Goal: Use online tool/utility: Utilize a website feature to perform a specific function

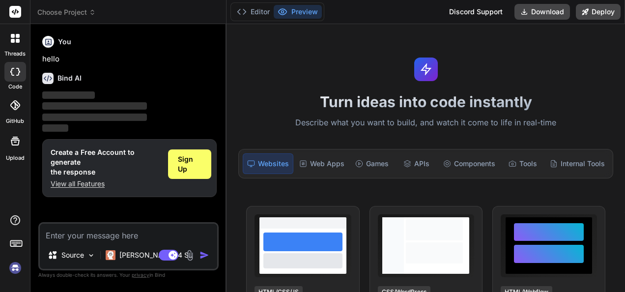
click at [10, 141] on icon at bounding box center [15, 141] width 12 height 12
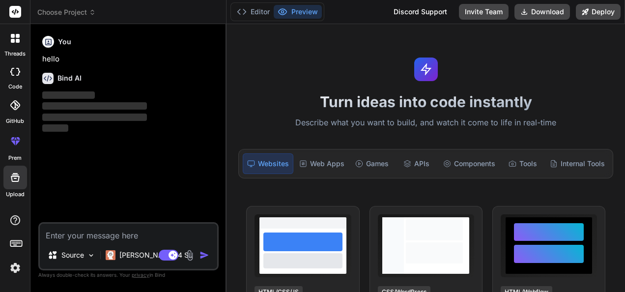
click at [12, 179] on icon at bounding box center [15, 177] width 9 height 9
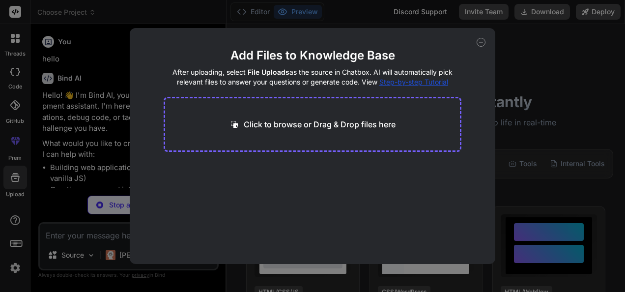
click at [86, 141] on div "Add Files to Knowledge Base After uploading, select File Uploads as the source …" at bounding box center [312, 146] width 625 height 292
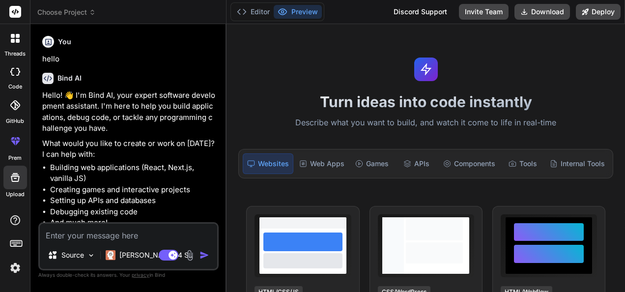
scroll to position [33, 0]
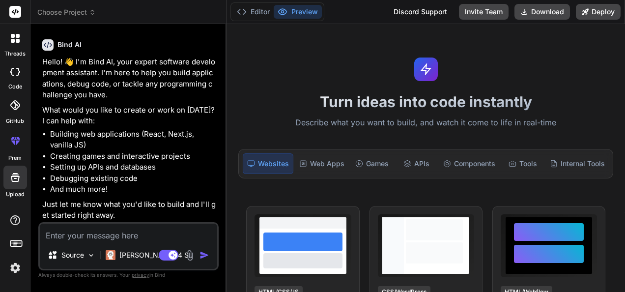
click at [12, 179] on icon at bounding box center [15, 177] width 9 height 9
type textarea "x"
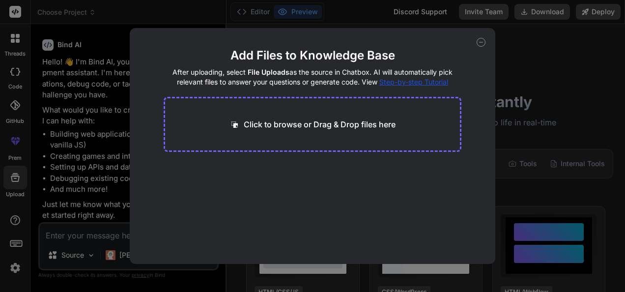
click at [317, 127] on p "Click to browse or Drag & Drop files here" at bounding box center [320, 124] width 152 height 12
type input "C:\fakepath\Midterm-Project-Proposal-Template.docx.pdf"
click at [279, 186] on div "File Uploading... pdf 219.56 KB" at bounding box center [313, 193] width 298 height 63
click at [322, 148] on div "Click to browse or Drag & Drop files here" at bounding box center [313, 124] width 298 height 55
click at [230, 185] on div "Generating Embedding... pdf 219.56 KB" at bounding box center [219, 183] width 102 height 26
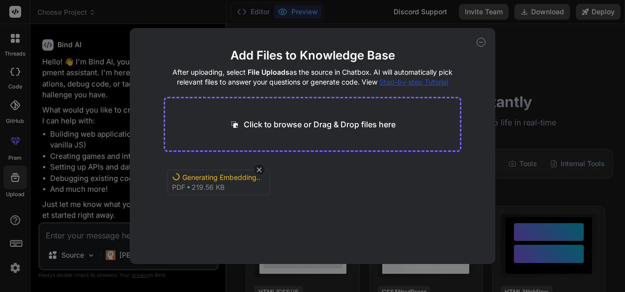
click at [318, 141] on div "Click to browse or Drag & Drop files here" at bounding box center [313, 124] width 298 height 55
click at [484, 39] on icon at bounding box center [481, 42] width 9 height 9
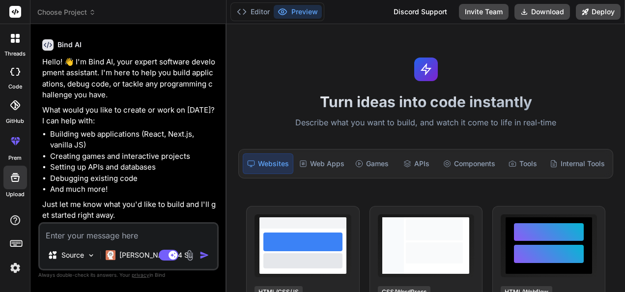
click at [106, 222] on div "Bind AI Hello! 👋 I'm Bind AI, your expert software development assistant. I'm h…" at bounding box center [129, 127] width 175 height 192
click at [107, 230] on textarea at bounding box center [128, 233] width 177 height 18
click at [13, 182] on icon at bounding box center [15, 178] width 12 height 12
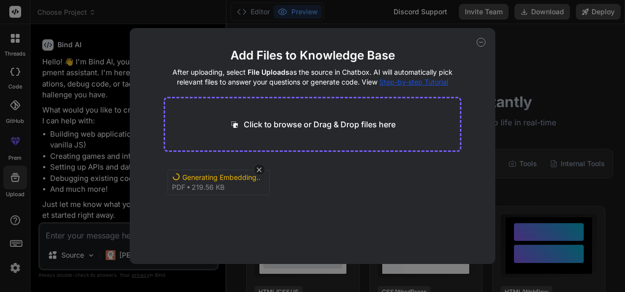
click at [14, 182] on div "Add Files to Knowledge Base After uploading, select File Uploads as the source …" at bounding box center [312, 146] width 625 height 292
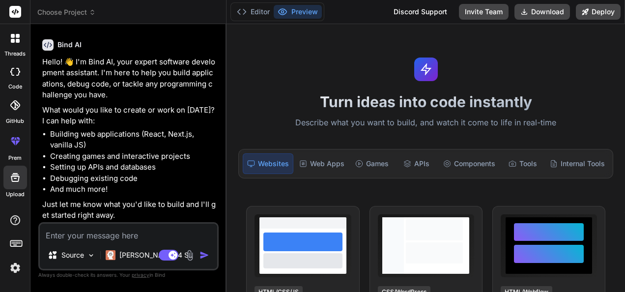
click at [117, 231] on textarea at bounding box center [128, 233] width 177 height 18
type textarea "x"
type textarea "m"
type textarea "x"
type textarea "ma"
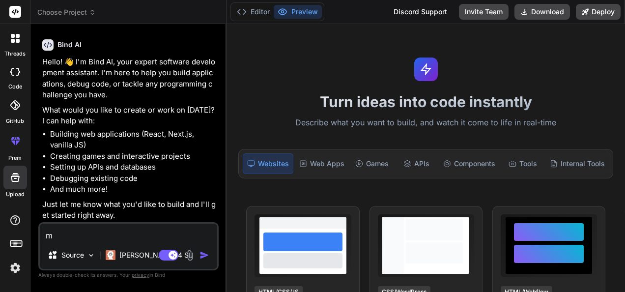
type textarea "x"
type textarea "mak"
type textarea "x"
type textarea "make"
type textarea "x"
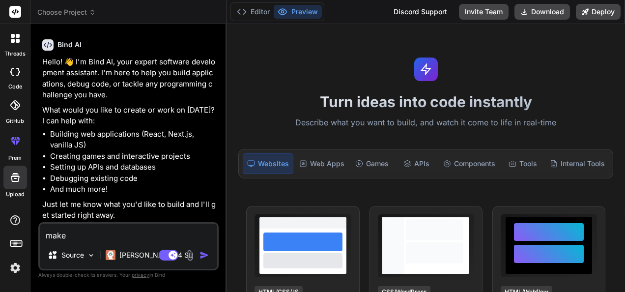
type textarea "make"
type textarea "x"
type textarea "make m"
type textarea "x"
type textarea "make me"
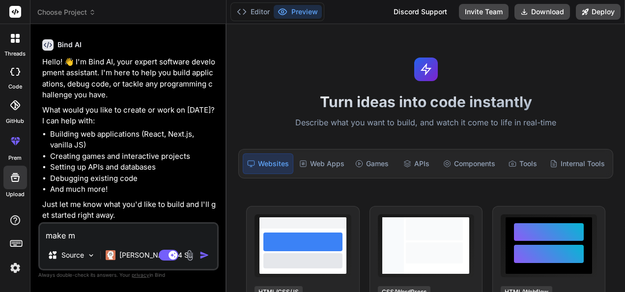
type textarea "x"
type textarea "make me"
type textarea "x"
type textarea "make me a"
type textarea "x"
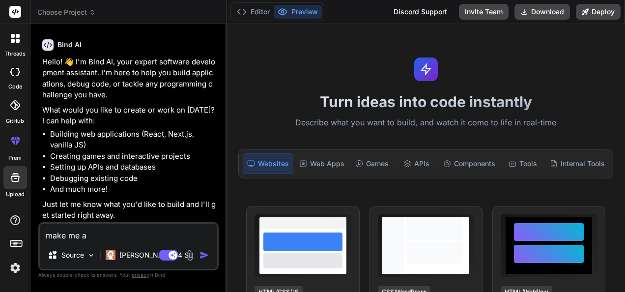
type textarea "make me a"
type textarea "x"
type textarea "make me a f"
type textarea "x"
type textarea "make me a fl"
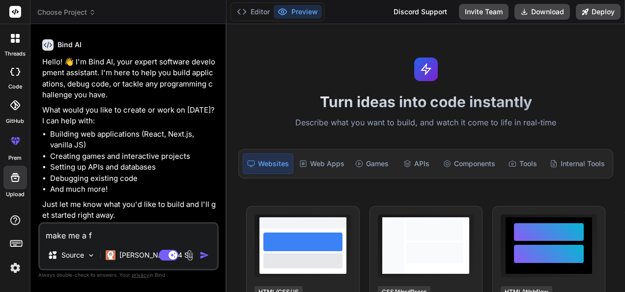
type textarea "x"
type textarea "make me a flo"
type textarea "x"
type textarea "make me a flow"
type textarea "x"
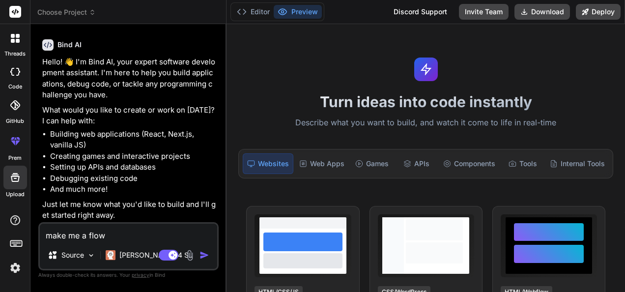
type textarea "make me a flowc"
type textarea "x"
type textarea "make me a flowch"
type textarea "x"
type textarea "make me a flowcha"
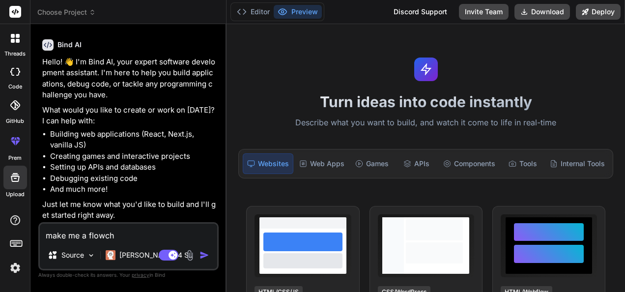
type textarea "x"
type textarea "make me a flowchar"
type textarea "x"
type textarea "make me a flowchart"
type textarea "x"
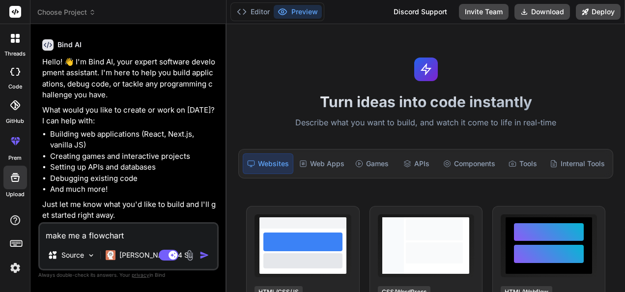
type textarea "make me a flowchart"
type textarea "x"
type textarea "make me a flowchart a"
type textarea "x"
type textarea "make me a flowchart ab"
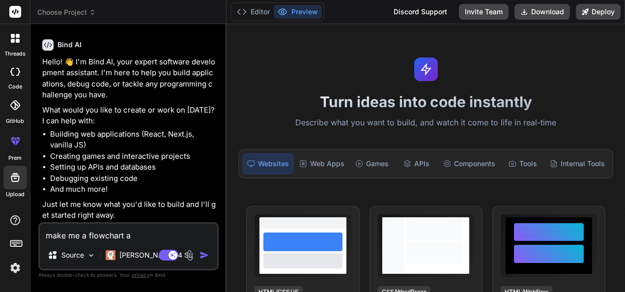
type textarea "x"
type textarea "make me a flowchart abo"
type textarea "x"
type textarea "make me a flowchart abou"
type textarea "x"
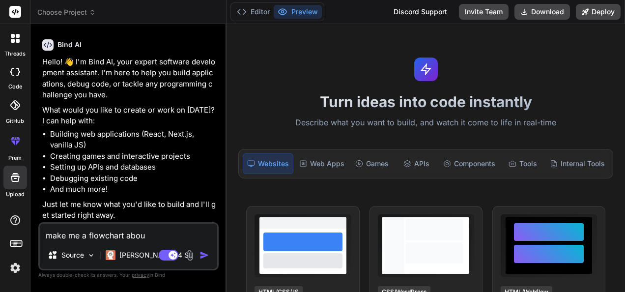
type textarea "make me a flowchart about"
type textarea "x"
type textarea "make me a flowchart about"
type textarea "x"
type textarea "make me a flowchart about t"
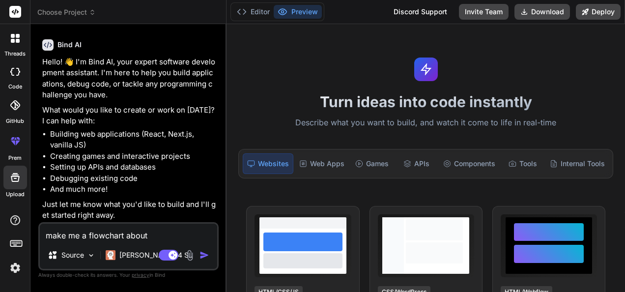
type textarea "x"
type textarea "make me a flowchart about th"
type textarea "x"
type textarea "make me a flowchart about thi"
type textarea "x"
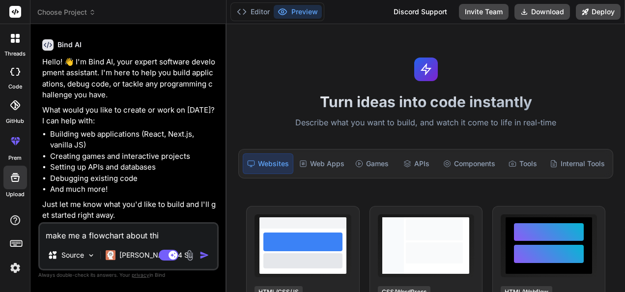
type textarea "make me a flowchart about this"
type textarea "x"
type textarea "make me a flowchart about this"
type textarea "x"
type textarea "make me a flowchart about this p"
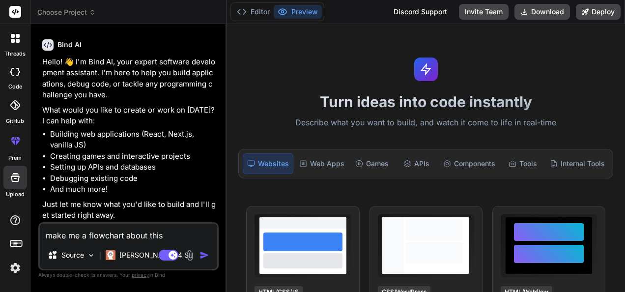
type textarea "x"
type textarea "make me a flowchart about this pd"
type textarea "x"
type textarea "make me a flowchart about this pdf"
type textarea "x"
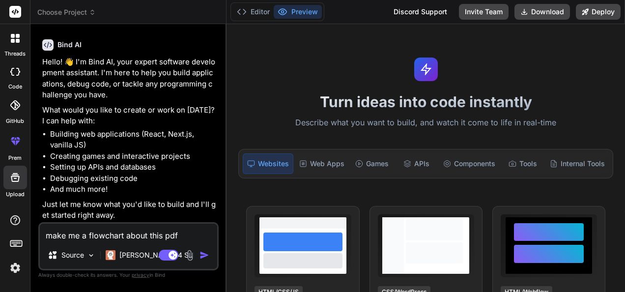
type textarea "make me a flowchart about this pdf"
type textarea "x"
type textarea "make me a flowchart about this pdf a"
type textarea "x"
type textarea "make me a flowchart about this pdf an"
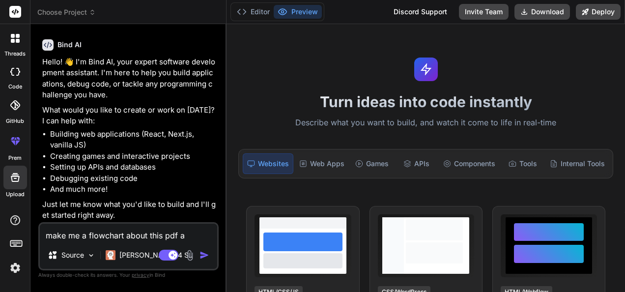
type textarea "x"
type textarea "make me a flowchart about this pdf and"
type textarea "x"
type textarea "make me a flowchart about this pdf and"
type textarea "x"
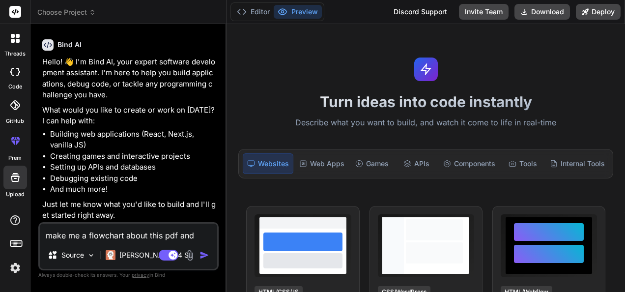
type textarea "make me a flowchart about this pdf and a"
type textarea "x"
type textarea "make me a flowchart about this pdf and al"
type textarea "x"
type textarea "make me a flowchart about this pdf and als"
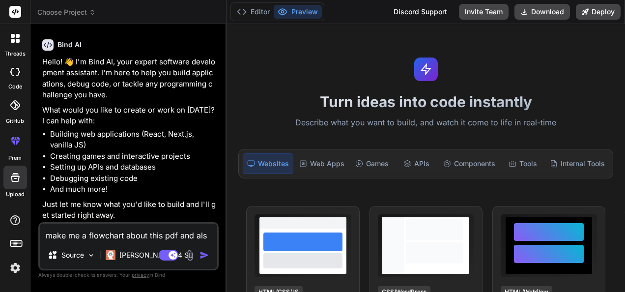
type textarea "x"
type textarea "make me a flowchart about this pdf and al"
type textarea "x"
type textarea "make me a flowchart about this pdf and a"
type textarea "x"
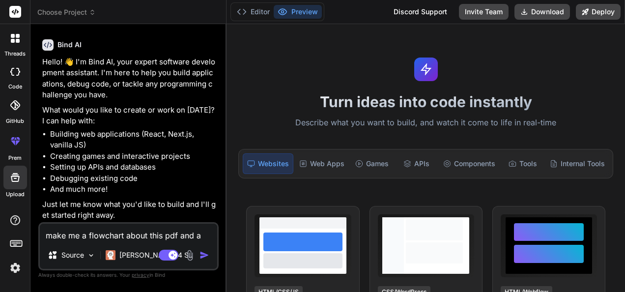
type textarea "make me a flowchart about this pdf and"
type textarea "x"
type textarea "make me a flowchart about this pdf and"
type textarea "x"
type textarea "make me a flowchart about this pdf an"
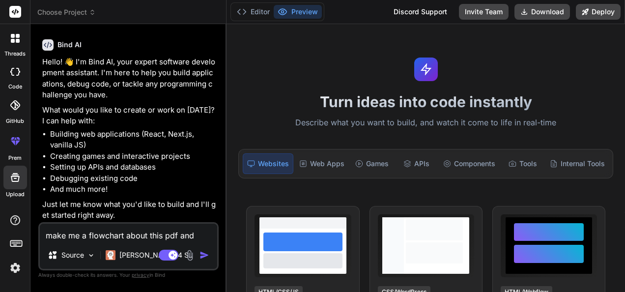
type textarea "x"
type textarea "make me a flowchart about this pdf a"
type textarea "x"
type textarea "make me a flowchart about this pdf"
type textarea "x"
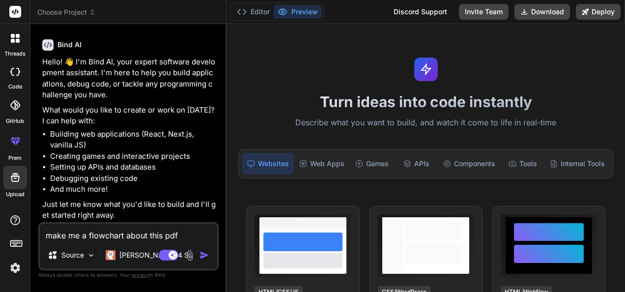
type textarea "make me a flowchart about this pdf f"
type textarea "x"
type textarea "make me a flowchart about this pdf fo"
type textarea "x"
type textarea "make me a flowchart about this pdf for"
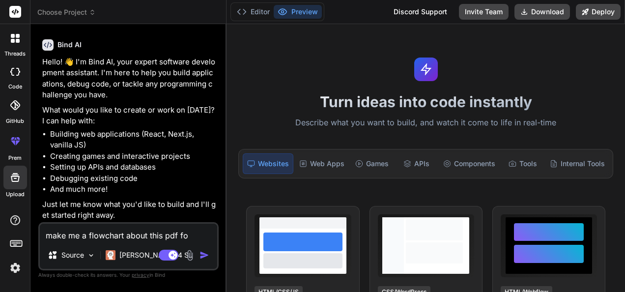
type textarea "x"
type textarea "make me a flowchart about this pdf for"
type textarea "x"
type textarea "make me a flowchart about this pdf for t"
type textarea "x"
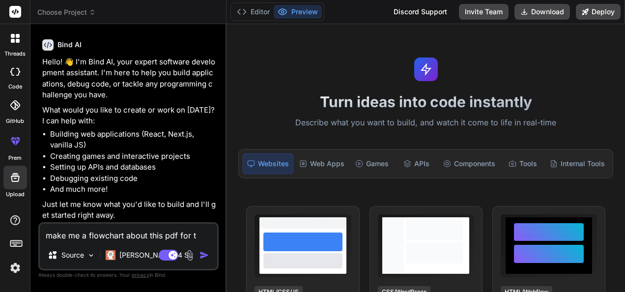
type textarea "make me a flowchart about this pdf for th"
type textarea "x"
type textarea "make me a flowchart about this pdf for the"
type textarea "x"
type textarea "make me a flowchart about this pdf for the"
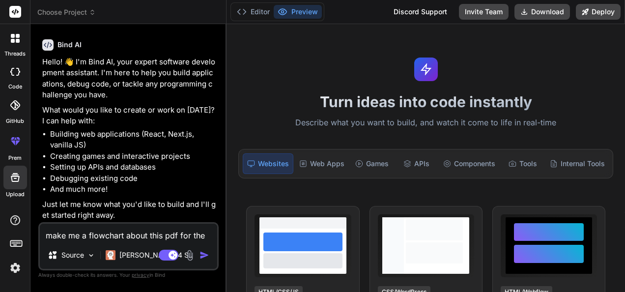
type textarea "x"
type textarea "make me a flowchart about this pdf for the t"
type textarea "x"
type textarea "make me a flowchart about this pdf for the ti"
type textarea "x"
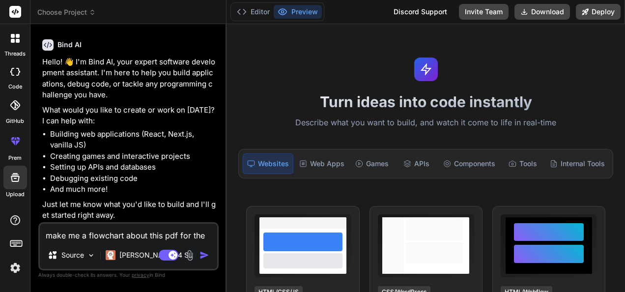
type textarea "make me a flowchart about this pdf for the tie"
type textarea "x"
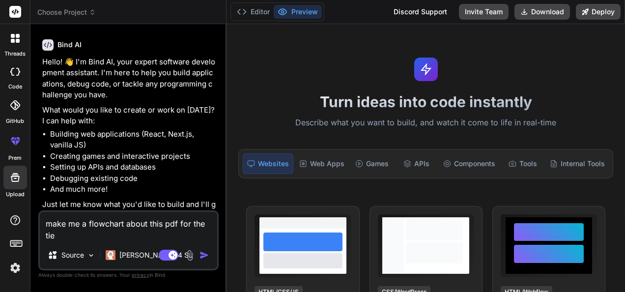
type textarea "make me a flowchart about this pdf for the ti"
type textarea "x"
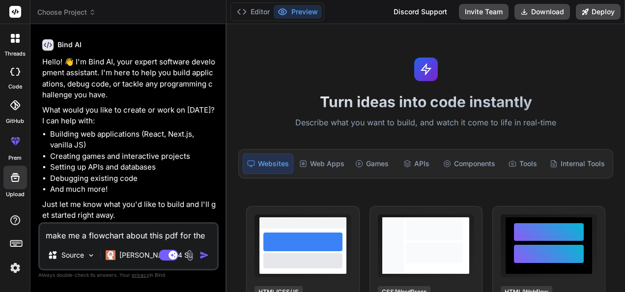
type textarea "make me a flowchart about this pdf for the til"
type textarea "x"
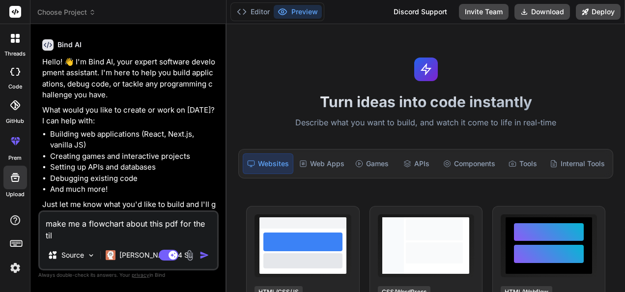
type textarea "make me a flowchart about this pdf for the ti"
type textarea "x"
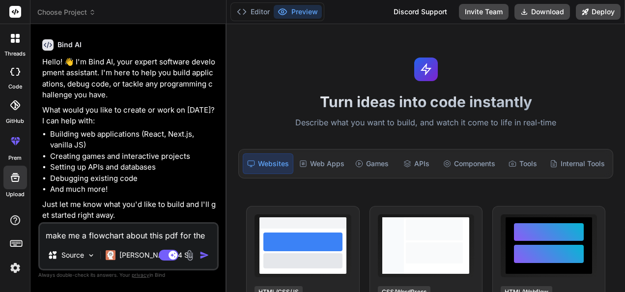
type textarea "make me a flowchart about this pdf for the tit"
type textarea "x"
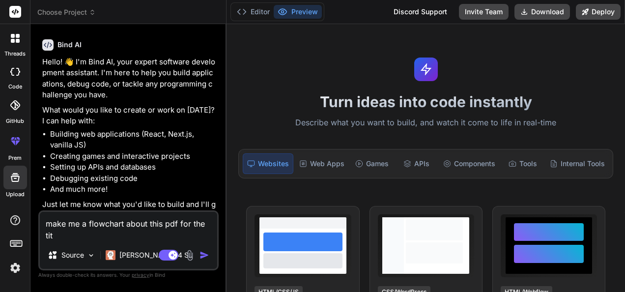
type textarea "make me a flowchart about this pdf for the titl"
type textarea "x"
type textarea "make me a flowchart about this pdf for the title"
type textarea "x"
type textarea "make me a flowchart about this pdf for the title"
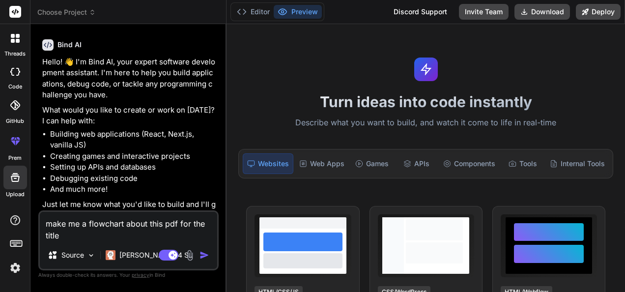
type textarea "x"
type textarea "make me a flowchart about this pdf for the title f"
type textarea "x"
type textarea "make me a flowchart about this pdf for the title"
type textarea "x"
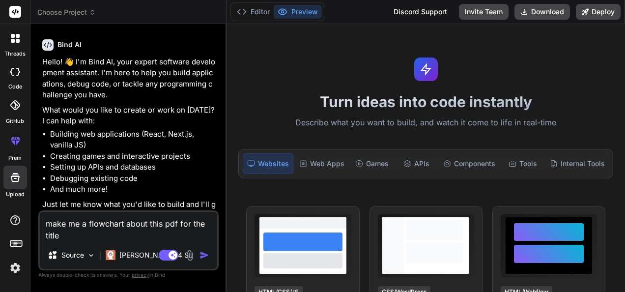
type textarea "make me a flowchart about this pdf for the title o"
type textarea "x"
type textarea "make me a flowchart about this pdf for the title of"
type textarea "x"
type textarea "make me a flowchart about this pdf for the title of"
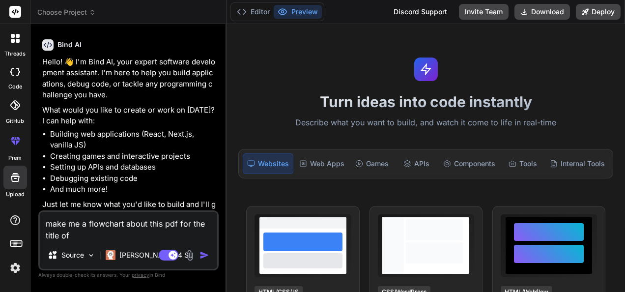
type textarea "x"
type textarea "make me a flowchart about this pdf for the title of"
type textarea "x"
type textarea "make me a flowchart about this pdf for the title o"
type textarea "x"
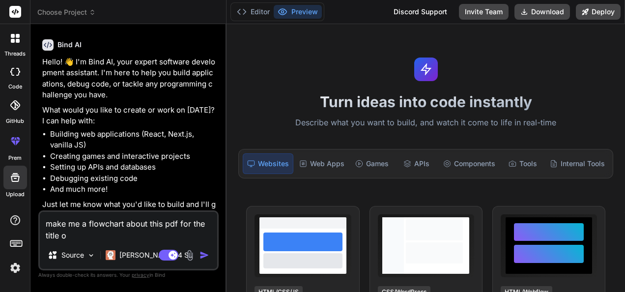
type textarea "make me a flowchart about this pdf for the title"
type textarea "x"
type textarea "make me a flowchart about this pdf for the title"
type textarea "x"
type textarea "make me a flowchart about this pdf for the titl"
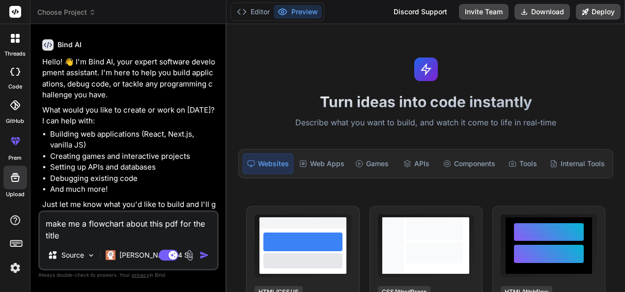
type textarea "x"
type textarea "make me a flowchart about this pdf for the tit"
type textarea "x"
type textarea "make me a flowchart about this pdf for the ti"
type textarea "x"
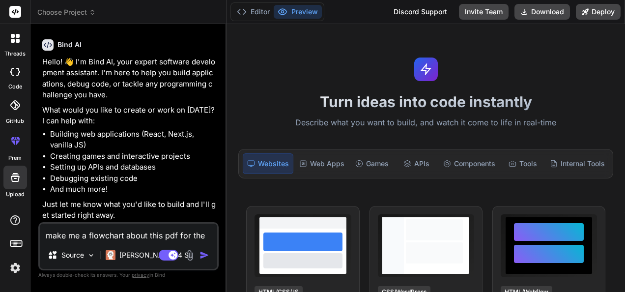
type textarea "make me a flowchart about this pdf for the t"
type textarea "x"
type textarea "make me a flowchart about this pdf for the"
type textarea "x"
type textarea "make me a flowchart about this pdf for the"
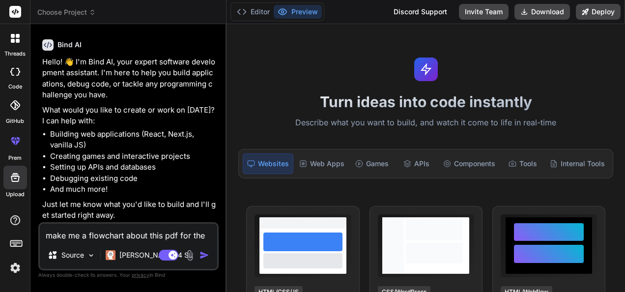
type textarea "x"
type textarea "make me a flowchart about this pdf for th"
type textarea "x"
type textarea "make me a flowchart about this pdf for t"
type textarea "x"
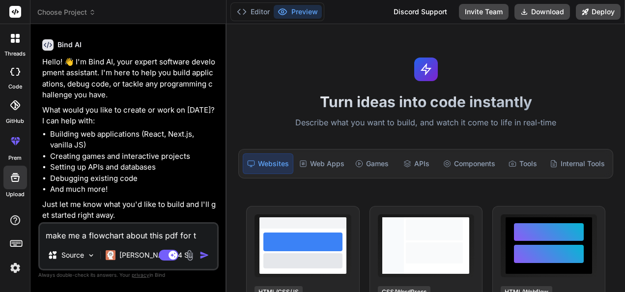
type textarea "make me a flowchart about this pdf for"
type textarea "x"
type textarea "make me a flowchart about this pdf for"
type textarea "x"
type textarea "make me a flowchart about this pdf fo"
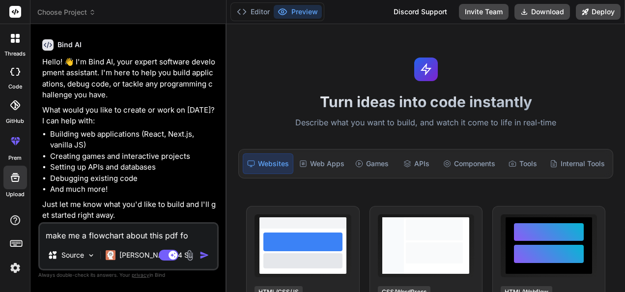
type textarea "x"
type textarea "make me a flowchart about this pdf f"
type textarea "x"
type textarea "make me a flowchart about this pdf"
type textarea "x"
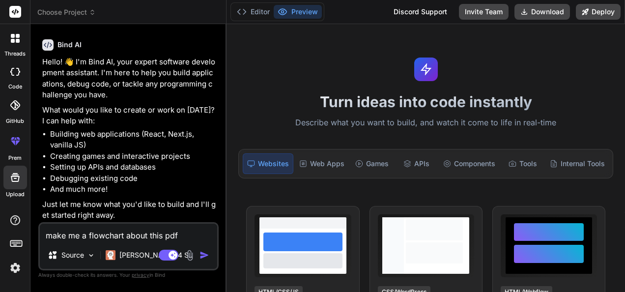
type textarea "make me a flowchart about this pdf a"
type textarea "x"
type textarea "make me a flowchart about this pdf an"
type textarea "x"
type textarea "make me a flowchart about this pdf a"
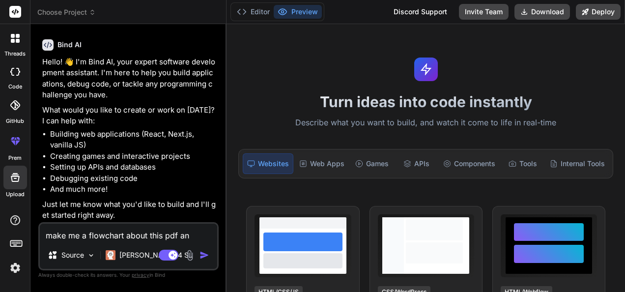
type textarea "x"
type textarea "make me a flowchart about this pdf"
type textarea "x"
type textarea "make me a flowchart about this pdf f"
type textarea "x"
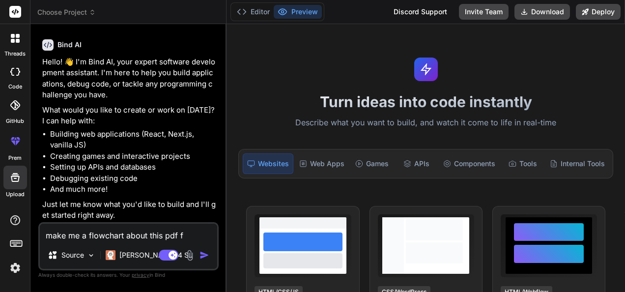
type textarea "make me a flowchart about this pdf fo"
type textarea "x"
type textarea "make me a flowchart about this pdf for"
type textarea "x"
type textarea "make me a flowchart about this pdf for"
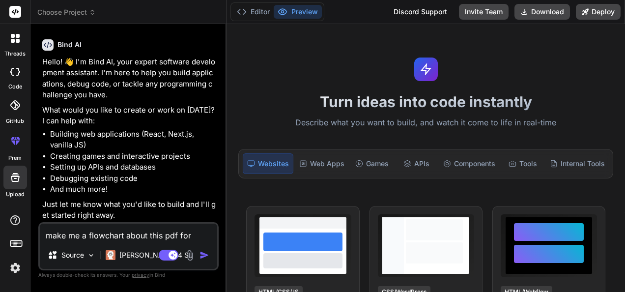
type textarea "x"
type textarea "make me a flowchart about this pdf for l"
type textarea "x"
type textarea "make me a flowchart about this pdf for la"
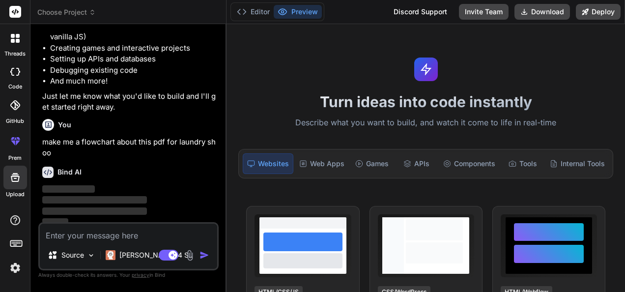
scroll to position [147, 0]
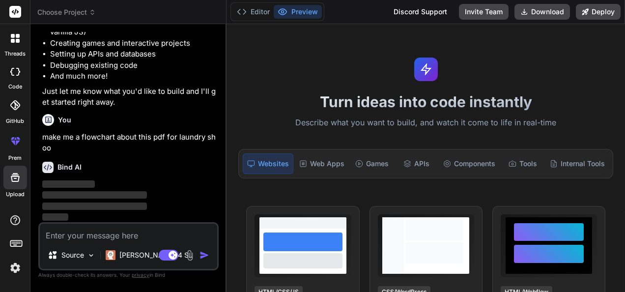
click at [359, 88] on div "Turn ideas into code instantly Describe what you want to build, and watch it co…" at bounding box center [426, 158] width 399 height 268
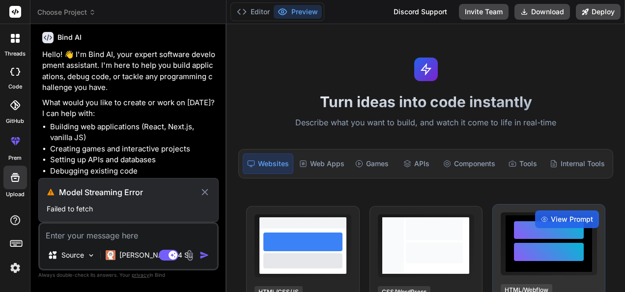
scroll to position [32, 0]
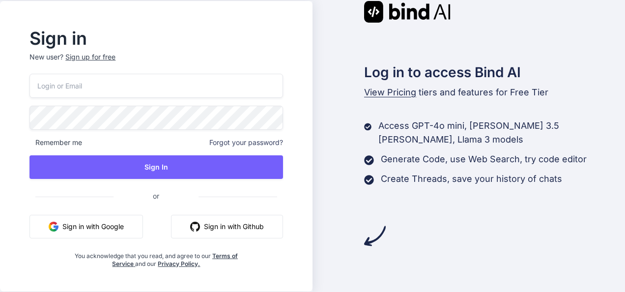
click at [110, 228] on button "Sign in with Google" at bounding box center [86, 227] width 114 height 24
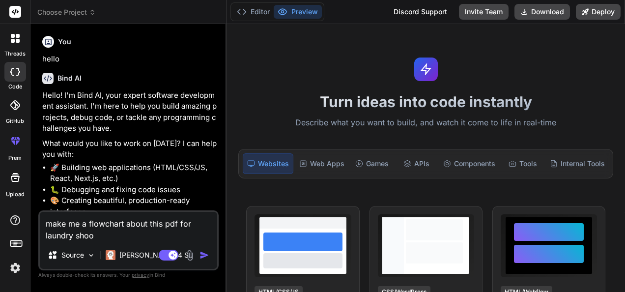
type textarea "x"
type textarea "make me a flowchart about this pdf for laundry sho"
type textarea "x"
type textarea "make me a flowchart about this pdf for laundry shop"
type textarea "x"
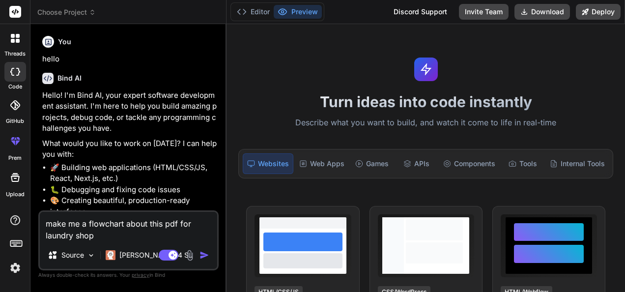
type textarea "make me a flowchart about this pdf for laundry sho"
type textarea "x"
type textarea "make me a flowchart about this pdf for laundry shop"
type textarea "x"
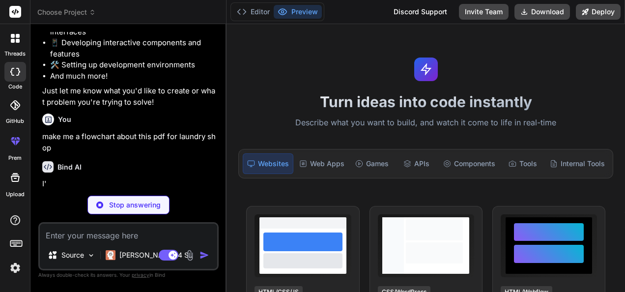
scroll to position [180, 0]
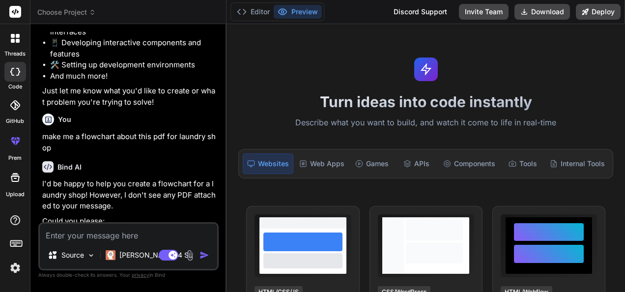
type textarea "x"
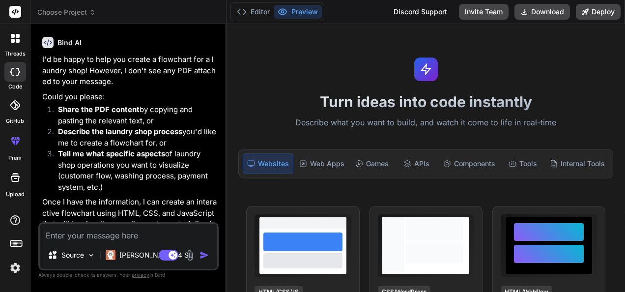
scroll to position [339, 0]
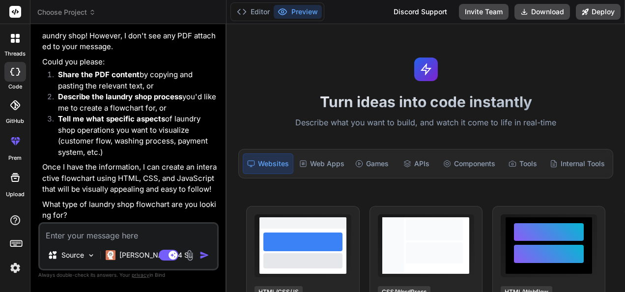
click at [16, 183] on div at bounding box center [15, 178] width 24 height 24
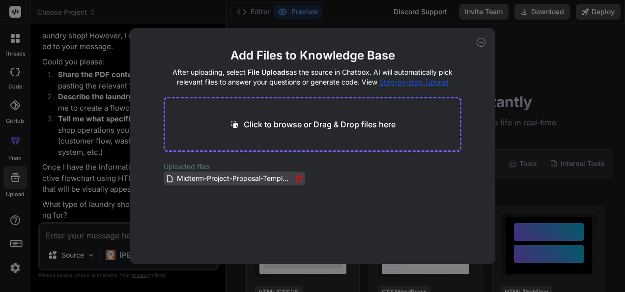
click at [186, 182] on span "Midterm-Project-Proposal-Template.docx.pdf" at bounding box center [234, 179] width 116 height 12
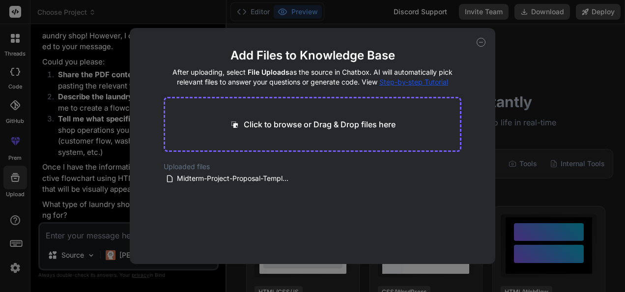
drag, startPoint x: 223, startPoint y: 135, endPoint x: 233, endPoint y: 117, distance: 20.0
click at [233, 117] on main "Add Files to Knowledge Base After uploading, select File Uploads as the source …" at bounding box center [313, 156] width 298 height 216
click at [480, 43] on icon at bounding box center [481, 42] width 9 height 9
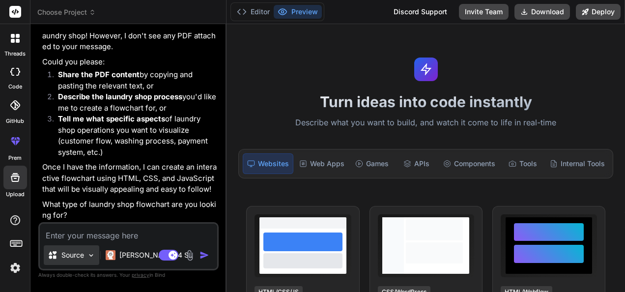
click at [96, 255] on div "Source" at bounding box center [72, 255] width 56 height 20
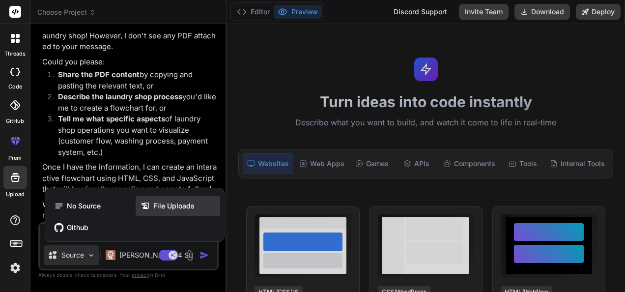
click at [159, 206] on span "File Uploads" at bounding box center [173, 206] width 41 height 10
type textarea "x"
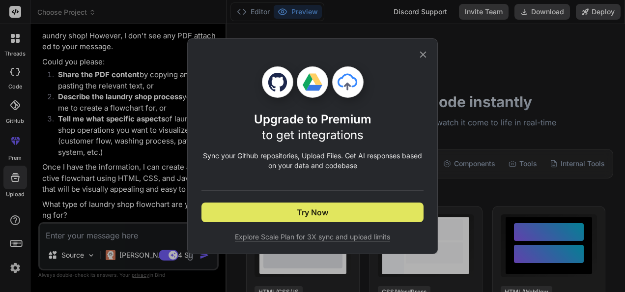
click at [315, 217] on span "Try Now" at bounding box center [312, 212] width 31 height 12
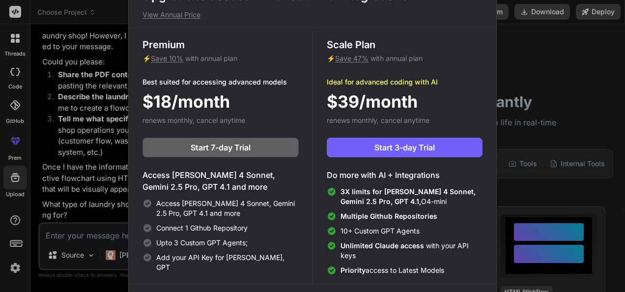
click at [625, 83] on html "Upgrade to access Advanced AI & Integrations View Annual Price Premium ⚡ Save 1…" at bounding box center [312, 146] width 625 height 292
click at [519, 63] on div "Upgrade to access Advanced AI & Integrations View Annual Price Premium ⚡ Save 1…" at bounding box center [312, 146] width 625 height 292
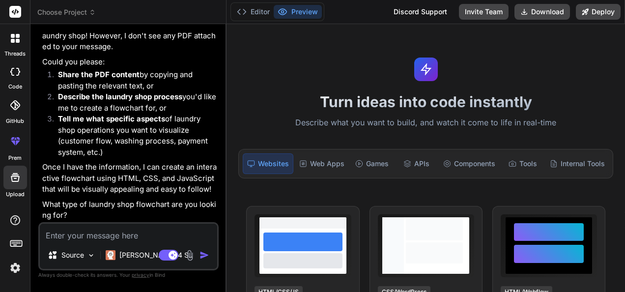
click at [106, 234] on textarea at bounding box center [128, 233] width 177 height 18
type textarea "m"
type textarea "x"
type textarea "mk"
type textarea "x"
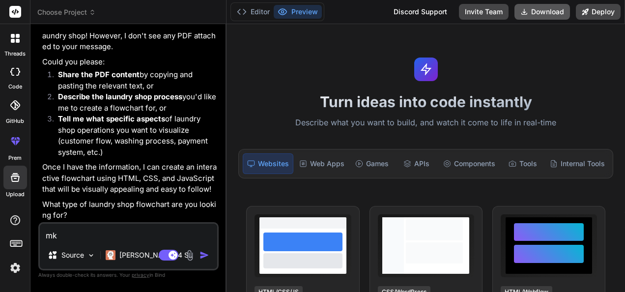
type textarea "mka"
type textarea "x"
type textarea "mkae"
type textarea "x"
type textarea "mkae"
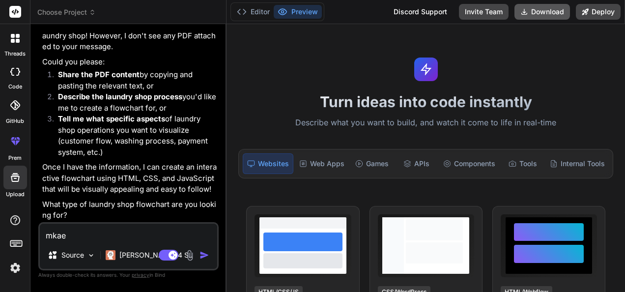
type textarea "x"
type textarea "mkae m"
type textarea "x"
type textarea "mkae me"
type textarea "x"
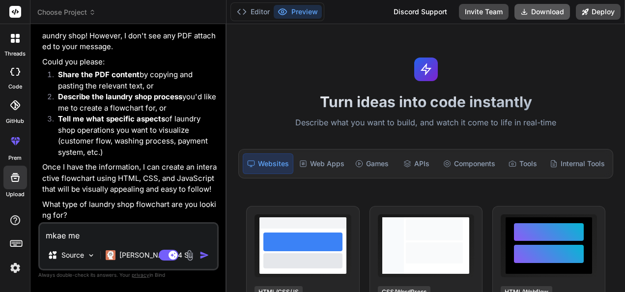
type textarea "mkae me"
type textarea "x"
type textarea "mkae m"
type textarea "x"
type textarea "mkae"
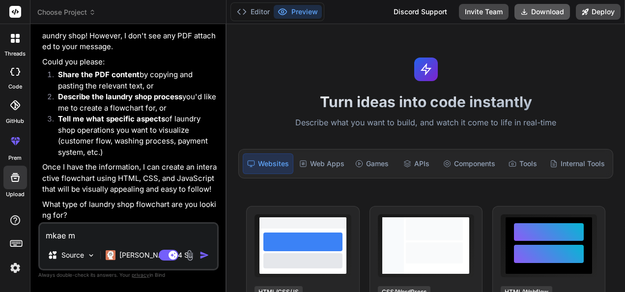
type textarea "x"
type textarea "mkae"
type textarea "x"
type textarea "mka"
type textarea "x"
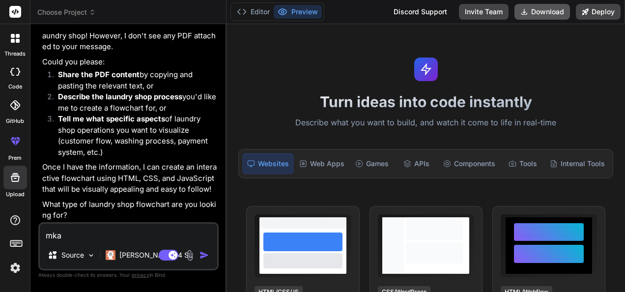
type textarea "mk"
type textarea "x"
type textarea "m"
type textarea "x"
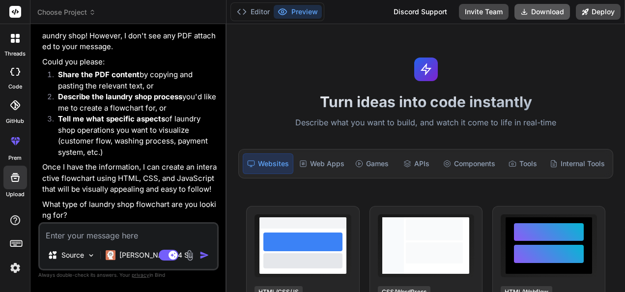
type textarea "m"
type textarea "x"
type textarea "ma"
type textarea "x"
type textarea "mak"
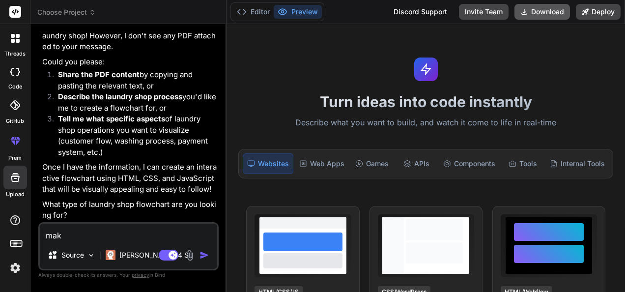
type textarea "x"
type textarea "make"
type textarea "x"
type textarea "make"
type textarea "x"
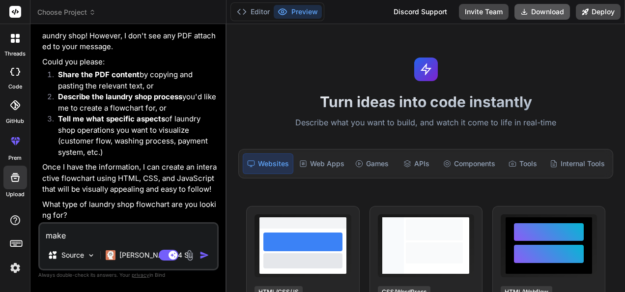
type textarea "make m"
type textarea "x"
type textarea "make me"
type textarea "x"
type textarea "make me"
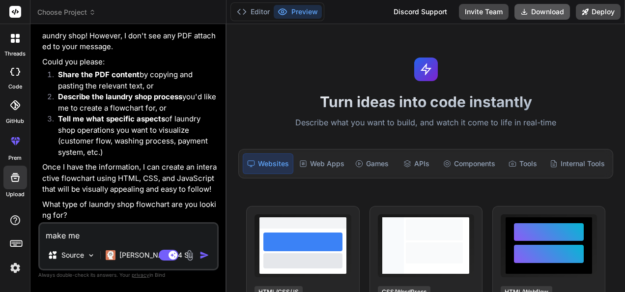
type textarea "x"
type textarea "make me a"
type textarea "x"
type textarea "make me a"
type textarea "x"
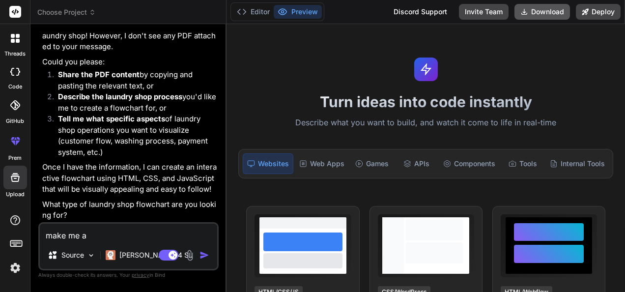
type textarea "make me a f"
type textarea "x"
type textarea "make me a fl"
type textarea "x"
type textarea "make me a flo"
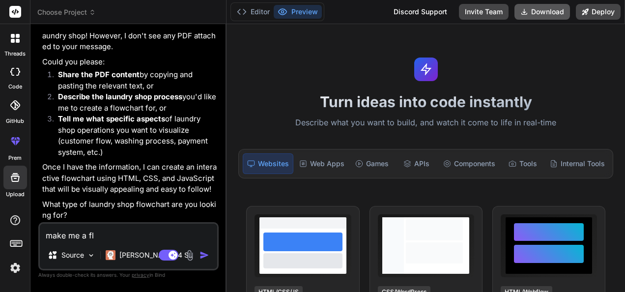
type textarea "x"
type textarea "make me a flow"
type textarea "x"
type textarea "make me a flowc"
type textarea "x"
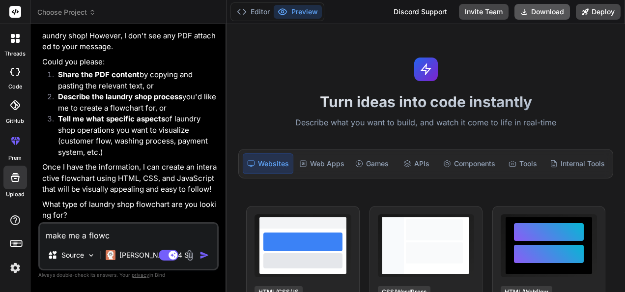
type textarea "make me a flowch"
type textarea "x"
type textarea "make me a flowcha"
type textarea "x"
type textarea "make me a flowchar"
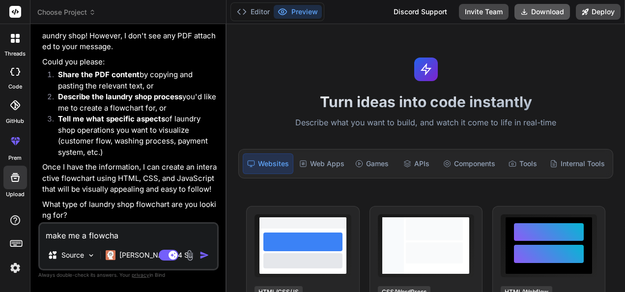
type textarea "x"
type textarea "make me a flowchart"
type textarea "x"
type textarea "make me a flowchart"
type textarea "x"
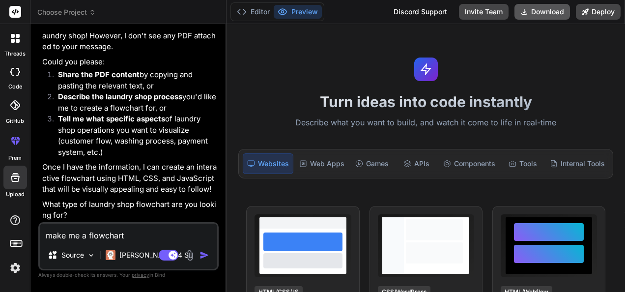
type textarea "make me a flowchart t"
type textarea "x"
type textarea "make me a flowchart th"
type textarea "x"
type textarea "make me a flowchart the"
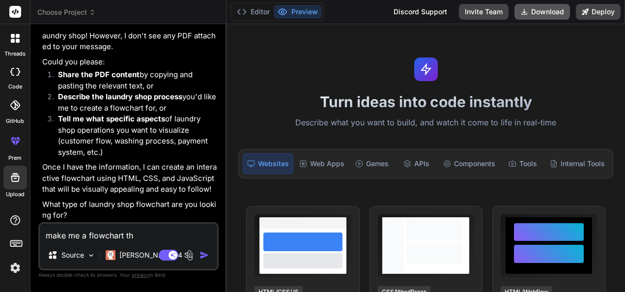
type textarea "x"
type textarea "make me a flowchart the"
type textarea "x"
type textarea "make me a flowchart the"
type textarea "x"
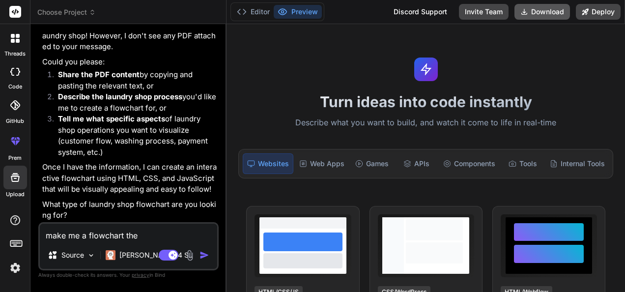
type textarea "make me a flowchart th"
type textarea "x"
type textarea "make me a flowchart tha"
type textarea "x"
type textarea "make me a flowchart that"
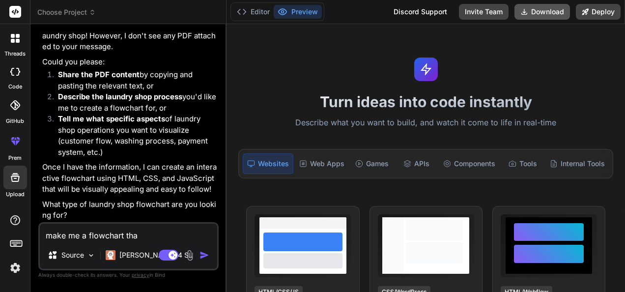
type textarea "x"
type textarea "make me a flowchart that"
type textarea "x"
type textarea "make me a flowchart that n"
type textarea "x"
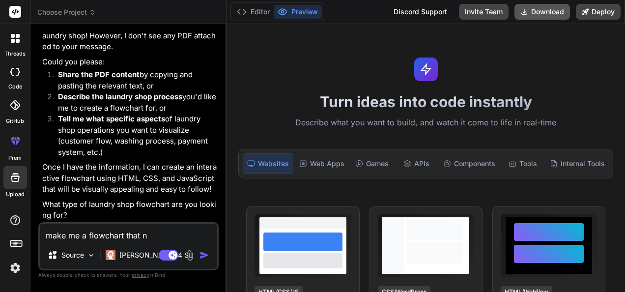
type textarea "make me a flowchart that ne"
type textarea "x"
type textarea "make me a flowchart that nee"
type textarea "x"
type textarea "make me a flowchart that need"
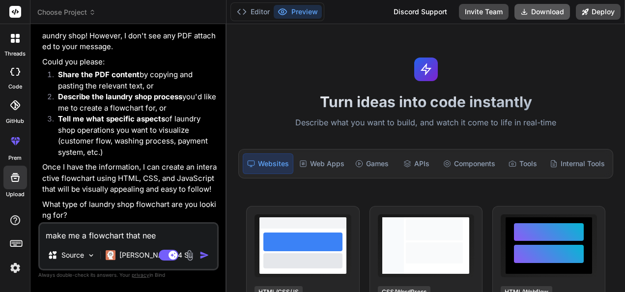
type textarea "x"
type textarea "make me a flowchart that need"
type textarea "x"
type textarea "make me a flowchart that need f"
type textarea "x"
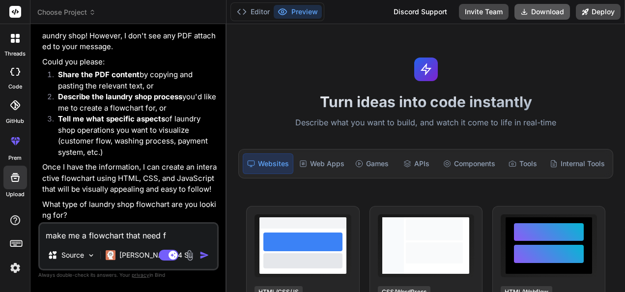
type textarea "make me a flowchart that need fo"
type textarea "x"
type textarea "make me a flowchart that need for"
type textarea "x"
type textarea "make me a flowchart that need for"
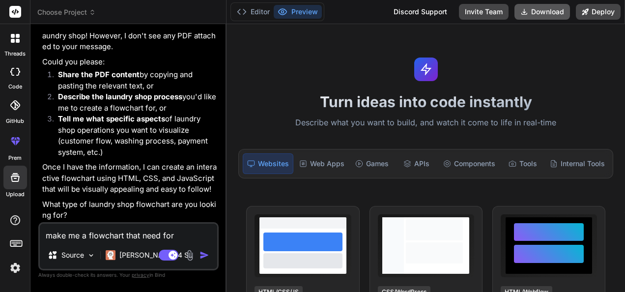
type textarea "x"
type textarea "make me a flowchart that need for l"
type textarea "x"
type textarea "make me a flowchart that need for la"
type textarea "x"
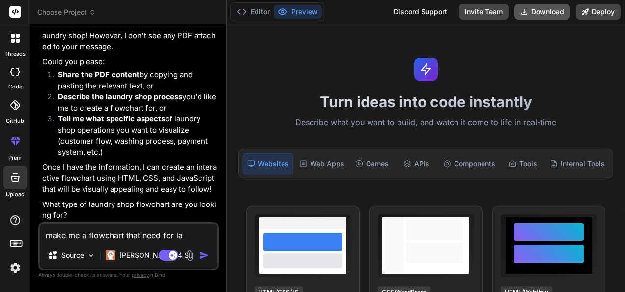
type textarea "make me a flowchart that need for lau"
type textarea "x"
type textarea "make me a flowchart that need for laun"
type textarea "x"
type textarea "make me a flowchart that need for laund"
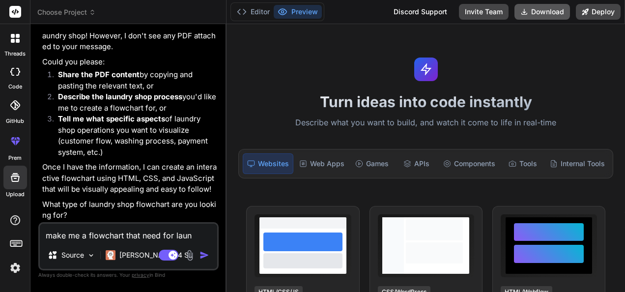
type textarea "x"
type textarea "make me a flowchart that need for laundr"
type textarea "x"
type textarea "make me a flowchart that need for laundry"
type textarea "x"
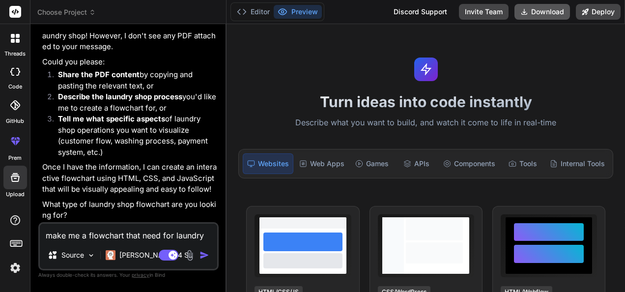
type textarea "make me a flowchart that need for laundry"
type textarea "x"
type textarea "make me a flowchart that need for laundry w"
type textarea "x"
type textarea "make me a flowchart that need for laundry"
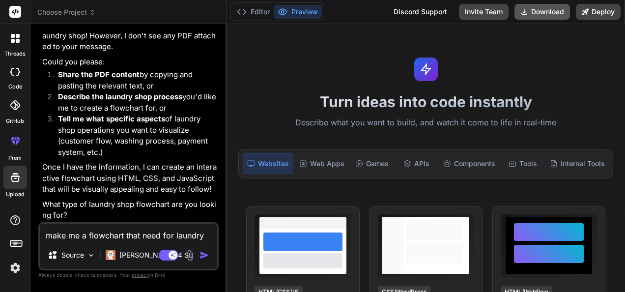
type textarea "x"
type textarea "make me a flowchart that need for laundry s"
type textarea "x"
type textarea "make me a flowchart that need for laundry sh"
type textarea "x"
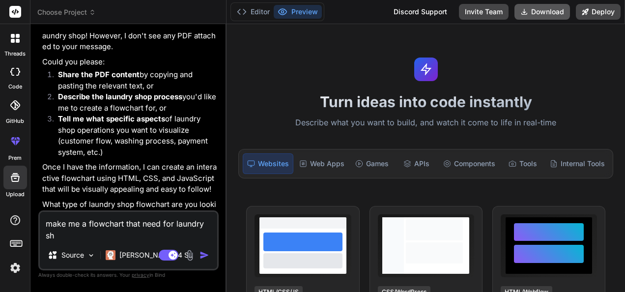
type textarea "make me a flowchart that need for laundry sho"
type textarea "x"
type textarea "make me a flowchart that need for laundry shop"
type textarea "x"
type textarea "make me a flowchart that need for laundry shop"
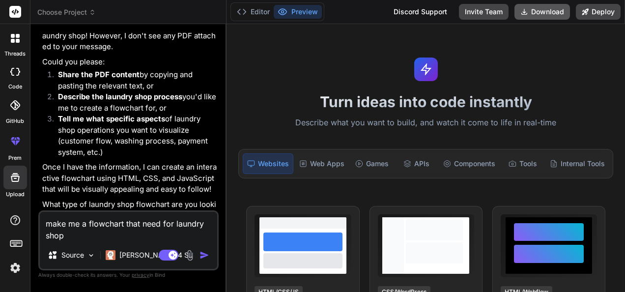
type textarea "x"
type textarea "make me a flowchart that need for laundry shop w"
type textarea "x"
type textarea "make me a flowchart that need for laundry shop wi"
type textarea "x"
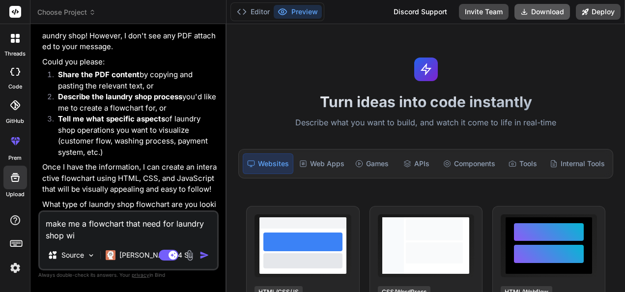
type textarea "make me a flowchart that need for laundry shop wit"
type textarea "x"
type textarea "make me a flowchart that need for laundry shop with"
type textarea "x"
type textarea "make me a flowchart that need for laundry shop with"
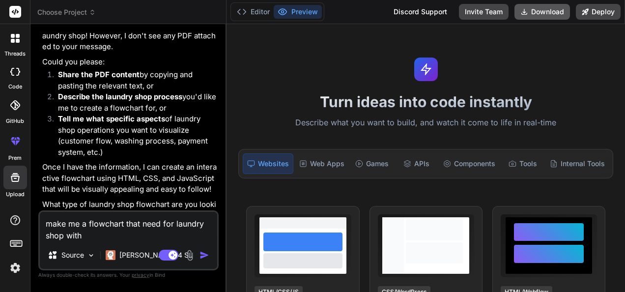
type textarea "x"
type textarea "make me a flowchart that need for laundry shop with"
type textarea "x"
type textarea "make me a flowchart that need for laundry shop with"
type textarea "x"
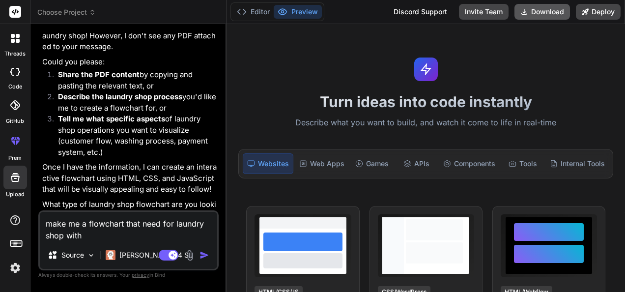
type textarea "make me a flowchart that need for laundry shop with c"
type textarea "x"
type textarea "make me a flowchart that need for laundry shop with cl"
type textarea "x"
type textarea "make me a flowchart that need for laundry shop with cli"
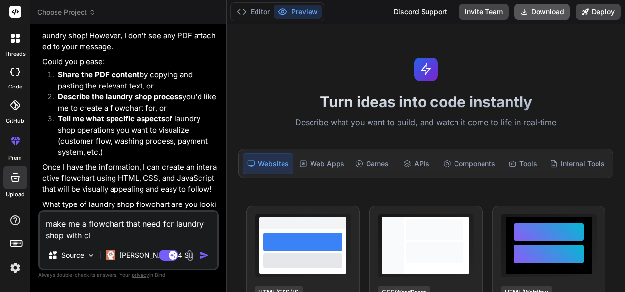
type textarea "x"
type textarea "make me a flowchart that need for laundry shop with clie"
type textarea "x"
type textarea "make me a flowchart that need for laundry shop with clien"
type textarea "x"
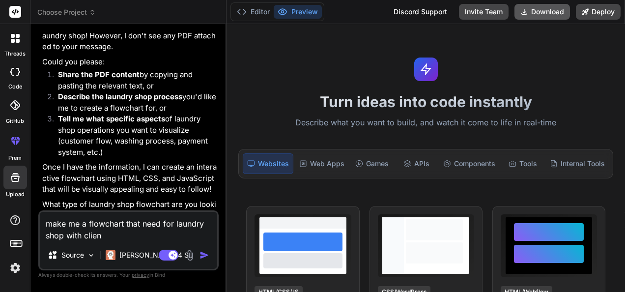
type textarea "make me a flowchart that need for laundry shop with client"
type textarea "x"
type textarea "make me a flowchart that need for laundry shop with client."
type textarea "x"
type textarea "make me a flowchart that need for laundry shop with client"
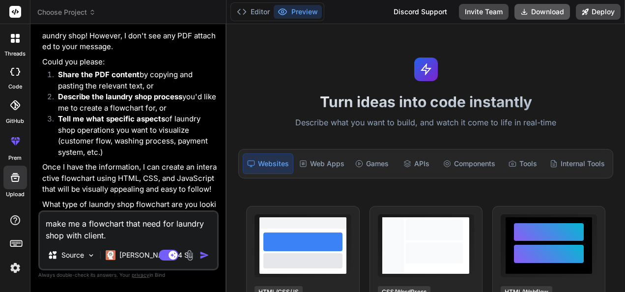
type textarea "x"
type textarea "make me a flowchart that need for laundry shop with client,"
type textarea "x"
type textarea "make me a flowchart that need for laundry shop with client,"
type textarea "x"
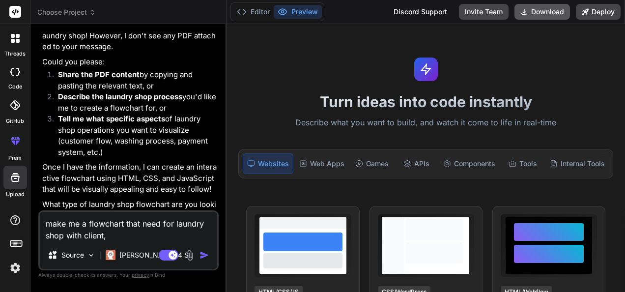
type textarea "make me a flowchart that need for laundry shop with client, m"
type textarea "x"
type textarea "make me a flowchart that need for laundry shop with client, ma"
type textarea "x"
type textarea "make me a flowchart that need for laundry shop with client, man"
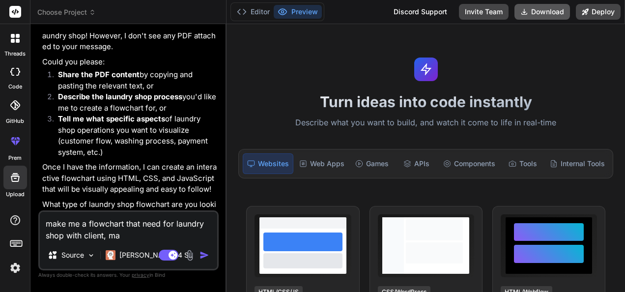
type textarea "x"
type textarea "make me a flowchart that need for laundry shop with client, mana"
type textarea "x"
type textarea "make me a flowchart that need for laundry shop with client, manag"
type textarea "x"
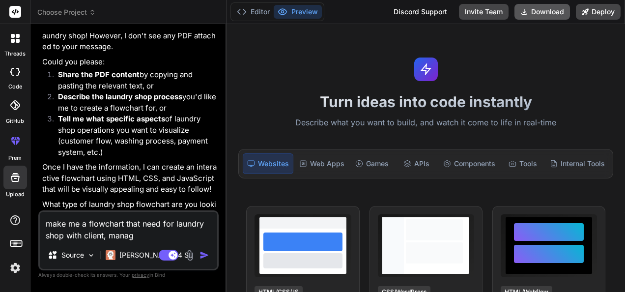
type textarea "make me a flowchart that need for laundry shop with client, manage"
type textarea "x"
type textarea "make me a flowchart that need for laundry shop with client, manager"
type textarea "x"
type textarea "make me a flowchart that need for laundry shop with client, manager,"
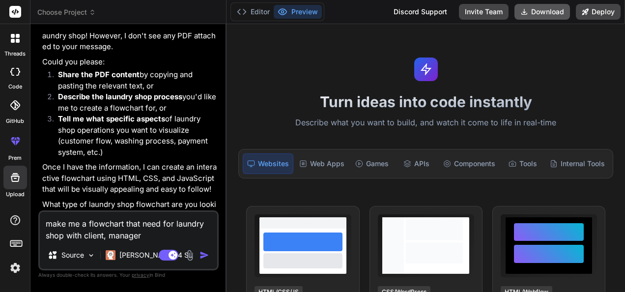
type textarea "x"
type textarea "make me a flowchart that need for laundry shop with client, manager,"
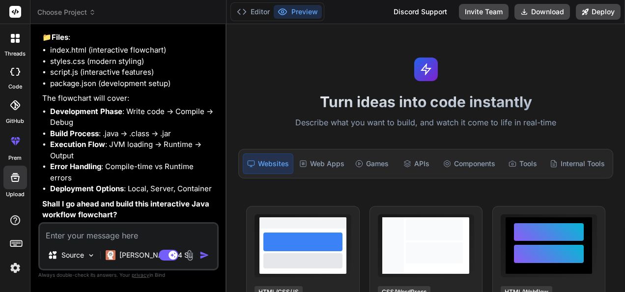
scroll to position [1342, 0]
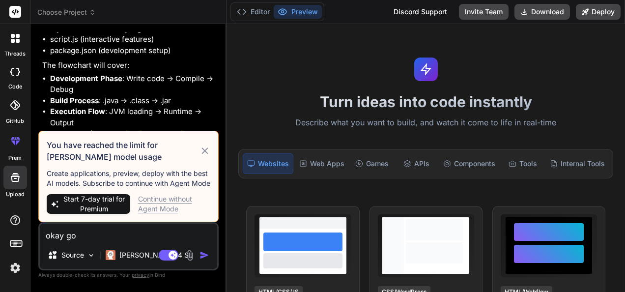
click at [209, 145] on icon at bounding box center [205, 151] width 11 height 12
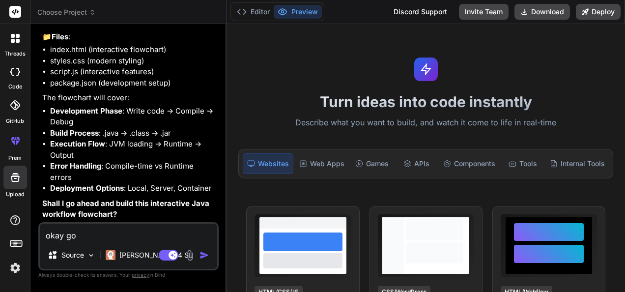
click at [138, 236] on textarea "okay go" at bounding box center [128, 233] width 177 height 18
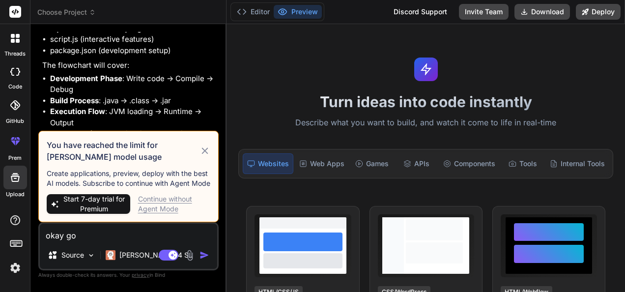
click at [172, 204] on div "Continue without Agent Mode" at bounding box center [174, 204] width 73 height 20
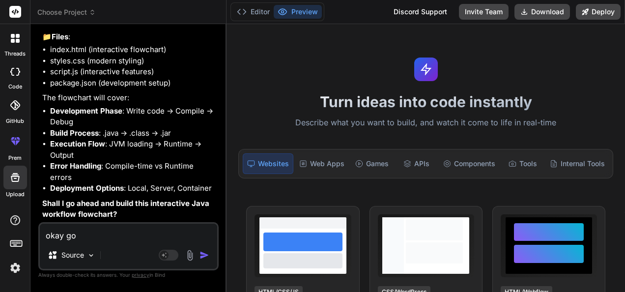
click at [203, 259] on img "button" at bounding box center [205, 255] width 10 height 10
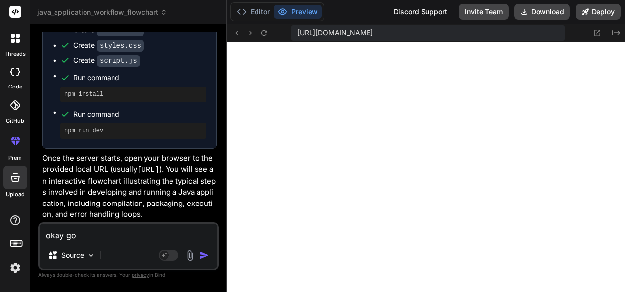
scroll to position [1688, 0]
click at [596, 33] on icon at bounding box center [597, 33] width 8 height 8
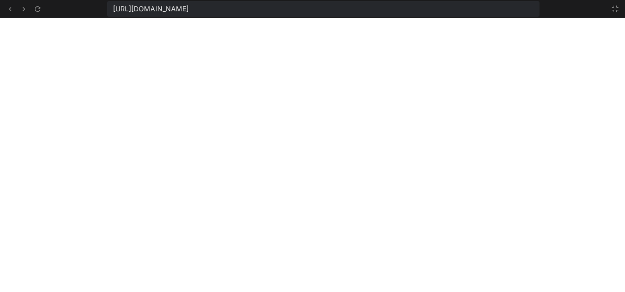
scroll to position [578, 0]
click at [614, 5] on icon at bounding box center [616, 9] width 8 height 8
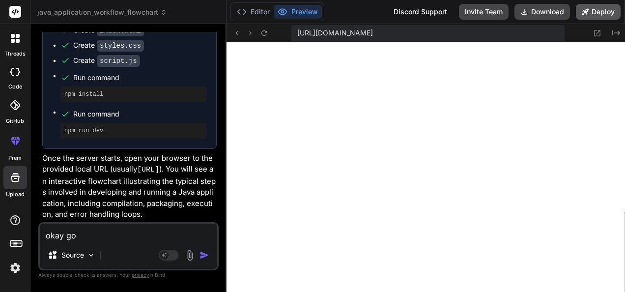
scroll to position [661, 0]
click at [615, 32] on icon "Created with Pixso." at bounding box center [617, 33] width 8 height 8
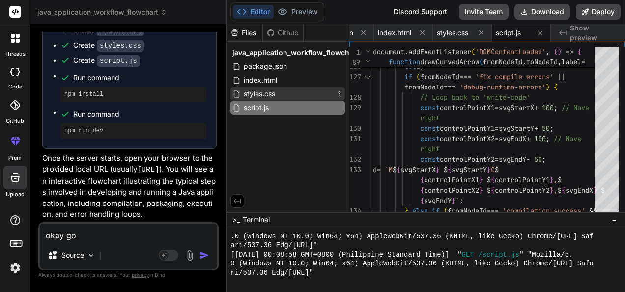
click at [294, 94] on div "styles.css" at bounding box center [288, 94] width 115 height 14
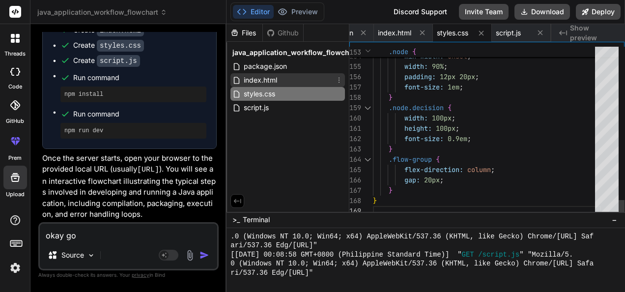
click at [296, 74] on div "index.html" at bounding box center [288, 80] width 115 height 14
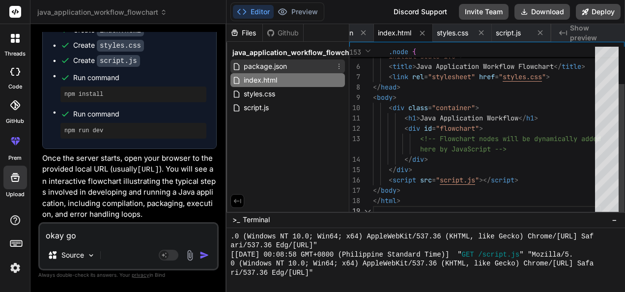
click at [296, 65] on div "package.json" at bounding box center [288, 66] width 115 height 14
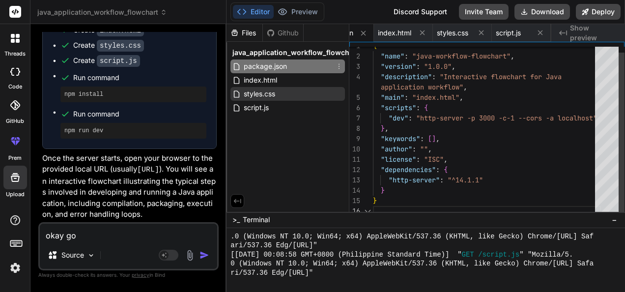
scroll to position [0, 0]
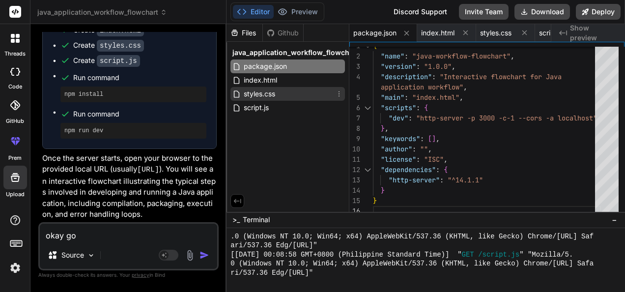
click at [303, 100] on div "styles.css" at bounding box center [288, 94] width 115 height 14
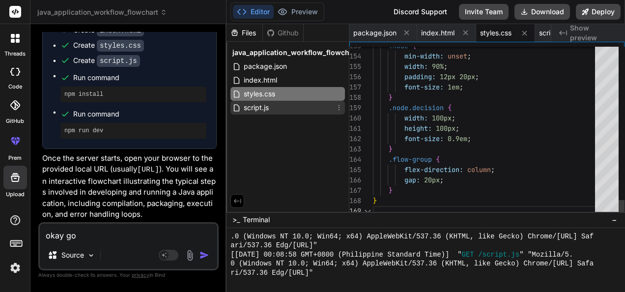
click at [303, 107] on div "script.js" at bounding box center [288, 108] width 115 height 14
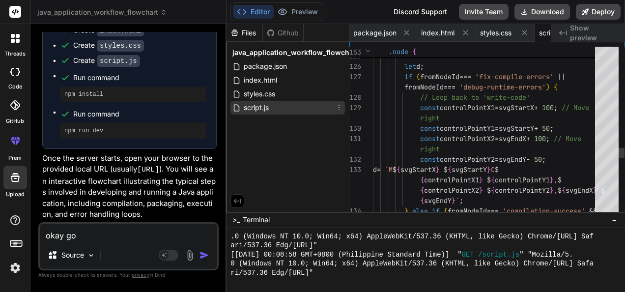
scroll to position [0, 43]
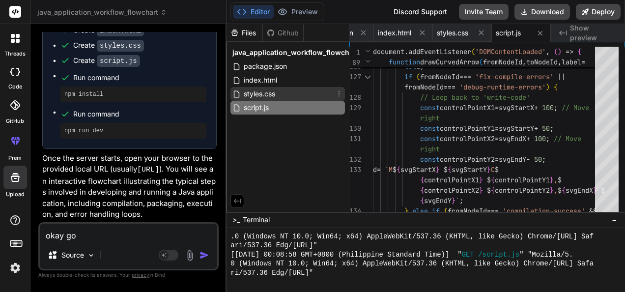
click at [290, 94] on div "styles.css" at bounding box center [288, 94] width 115 height 14
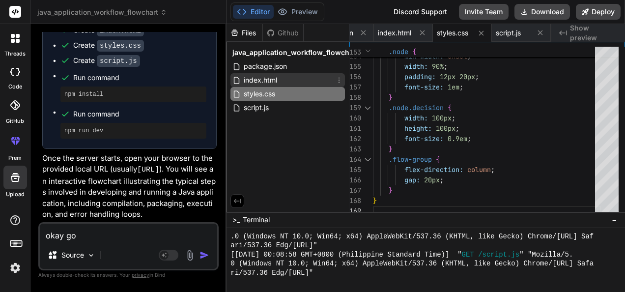
click at [292, 78] on div "index.html" at bounding box center [288, 80] width 115 height 14
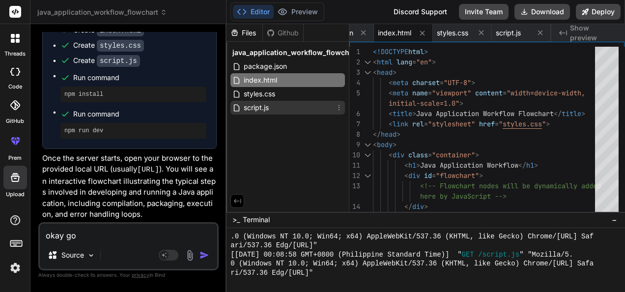
click at [277, 105] on div "script.js" at bounding box center [288, 108] width 115 height 14
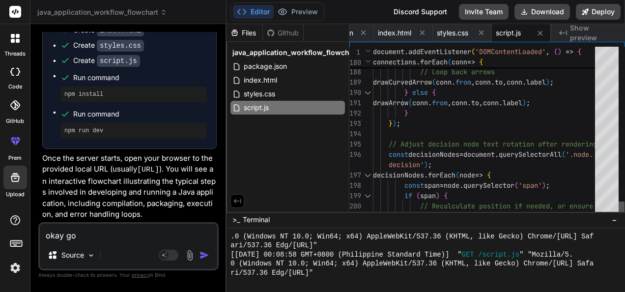
click at [625, 204] on div at bounding box center [622, 207] width 6 height 10
click at [249, 67] on span "package.json" at bounding box center [265, 66] width 45 height 12
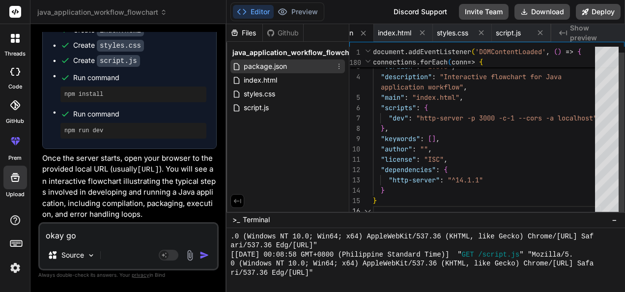
scroll to position [0, 0]
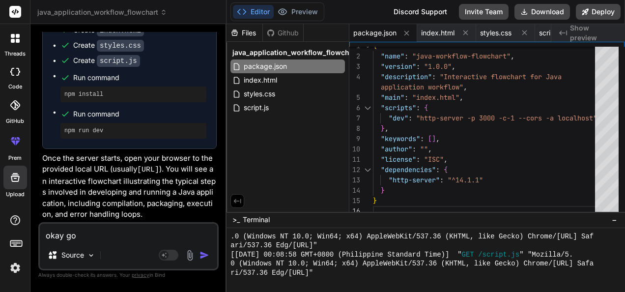
click at [94, 232] on textarea "okay go" at bounding box center [128, 233] width 177 height 18
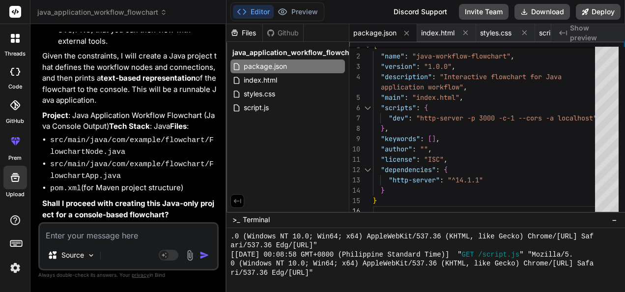
scroll to position [2149, 0]
click at [121, 231] on textarea at bounding box center [128, 233] width 177 height 18
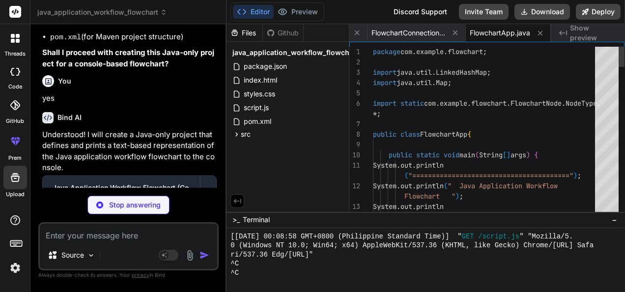
scroll to position [826, 0]
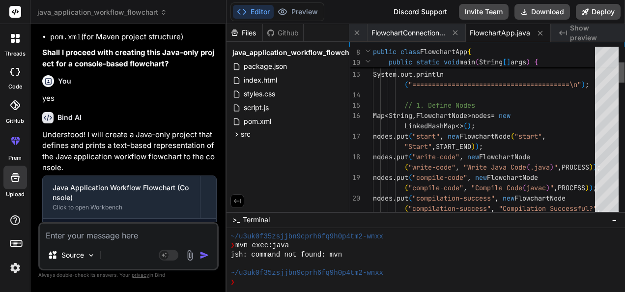
click at [625, 63] on div at bounding box center [622, 72] width 6 height 20
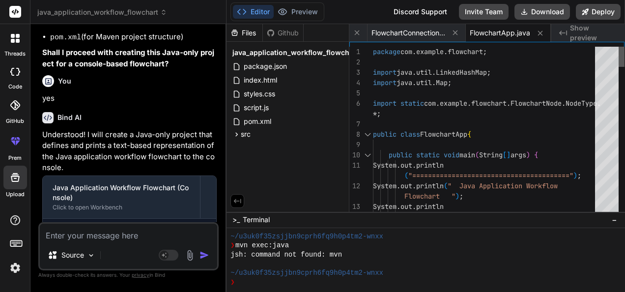
click at [622, 52] on div at bounding box center [622, 57] width 6 height 20
